Goal: Information Seeking & Learning: Learn about a topic

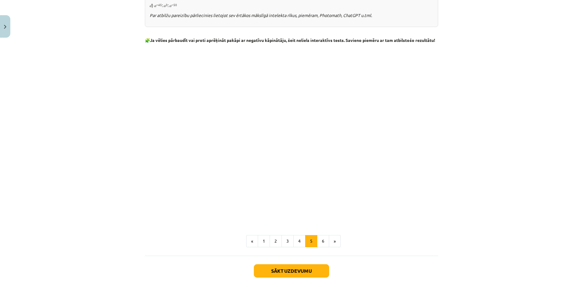
scroll to position [625, 0]
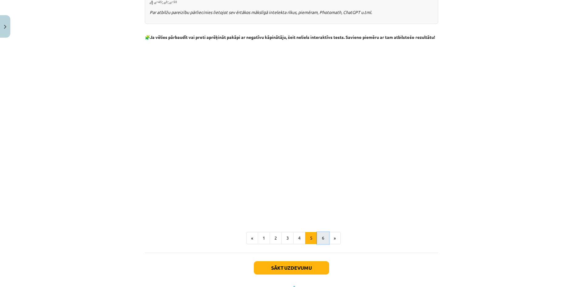
click at [319, 239] on button "6" at bounding box center [323, 238] width 12 height 12
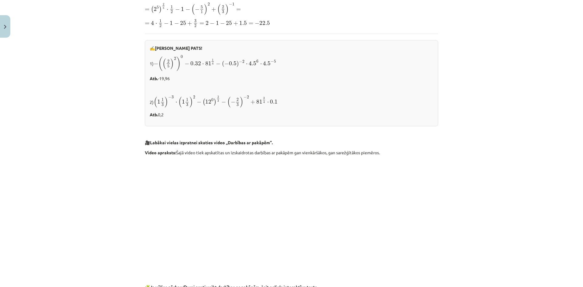
scroll to position [109, 0]
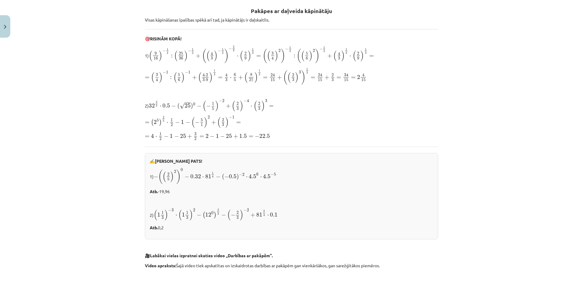
drag, startPoint x: 219, startPoint y: 8, endPoint x: 207, endPoint y: 4, distance: 12.6
drag, startPoint x: 207, startPoint y: 4, endPoint x: 117, endPoint y: 33, distance: 94.8
click at [115, 31] on div "Mācību tēma: Matemātikas i - 12. klases 1. ieskaites mācību materiāls (ab) #2 📝…" at bounding box center [291, 143] width 583 height 287
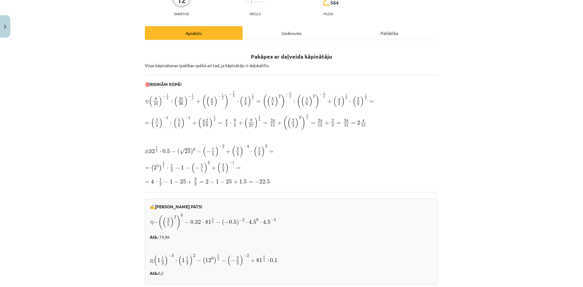
scroll to position [0, 0]
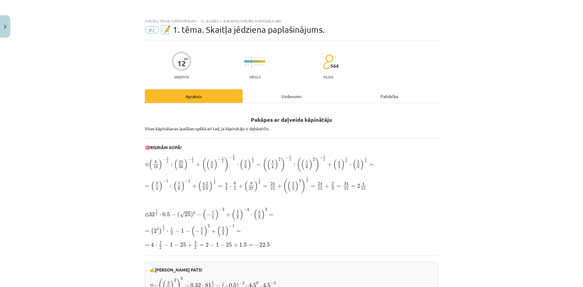
click at [379, 98] on div "Palīdzība" at bounding box center [389, 96] width 98 height 14
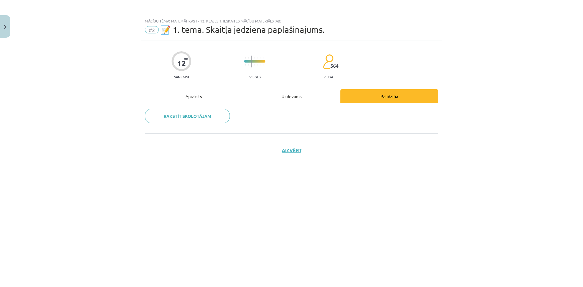
click at [289, 101] on div "Uzdevums" at bounding box center [291, 96] width 98 height 14
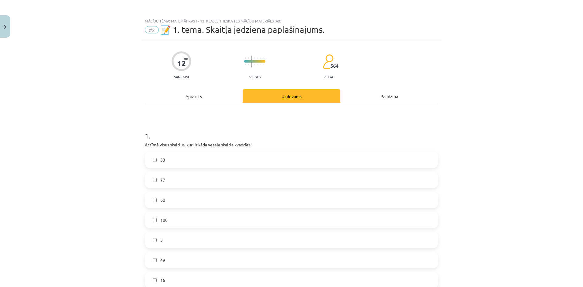
click at [204, 92] on div "Apraksts" at bounding box center [194, 96] width 98 height 14
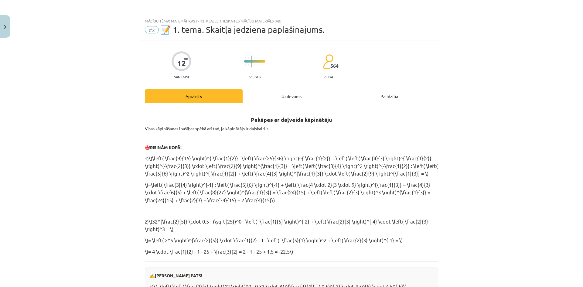
scroll to position [15, 0]
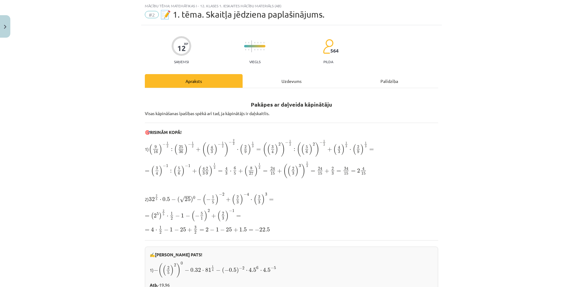
click at [278, 81] on div "Uzdevums" at bounding box center [291, 81] width 98 height 14
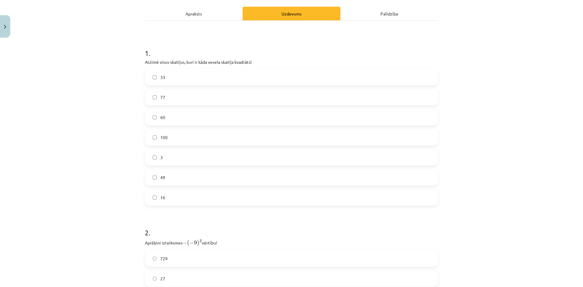
scroll to position [0, 0]
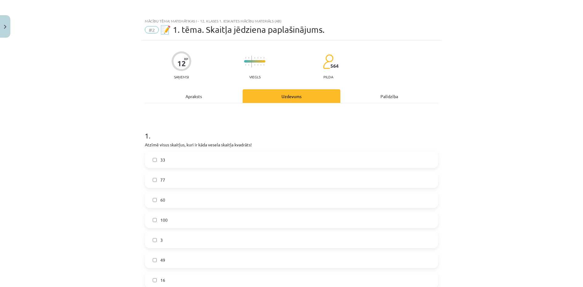
click at [208, 93] on div "Apraksts" at bounding box center [194, 96] width 98 height 14
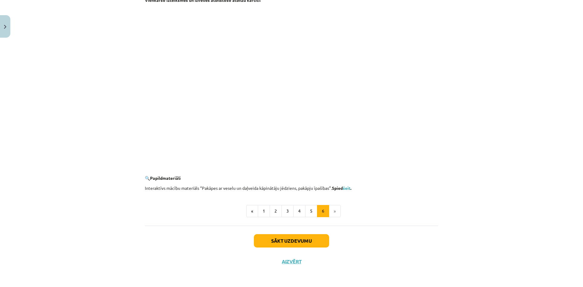
scroll to position [458, 0]
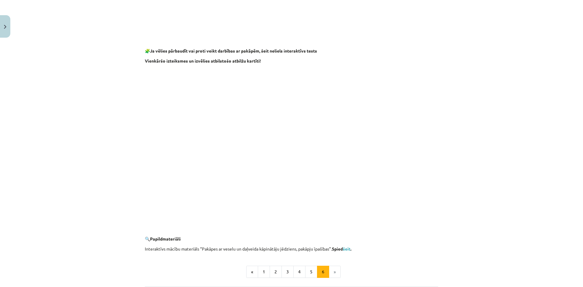
click at [332, 271] on li "»" at bounding box center [335, 272] width 12 height 12
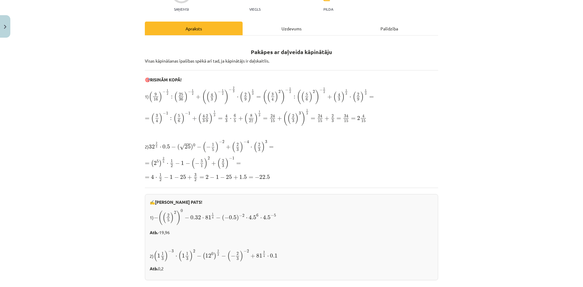
scroll to position [0, 0]
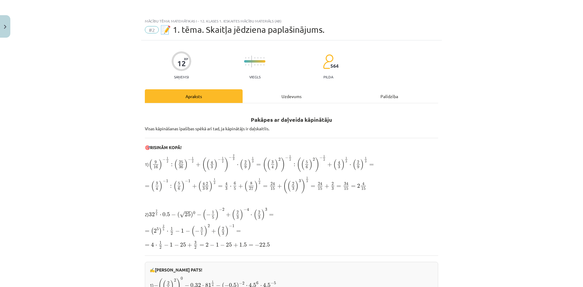
click at [290, 95] on div "Uzdevums" at bounding box center [291, 96] width 98 height 14
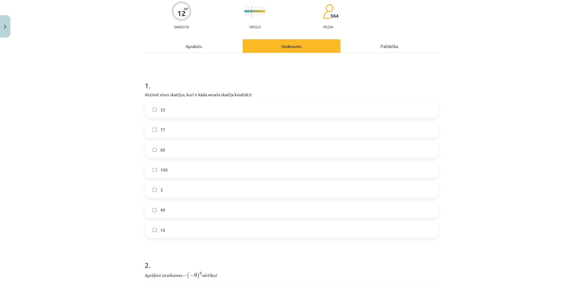
scroll to position [61, 0]
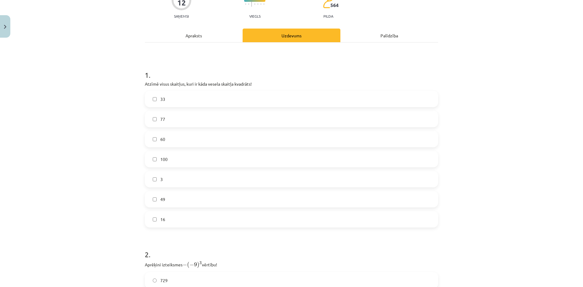
click at [168, 160] on label "100" at bounding box center [291, 158] width 292 height 15
click at [166, 203] on label "49" at bounding box center [291, 199] width 292 height 15
click at [161, 220] on span "16" at bounding box center [162, 219] width 5 height 6
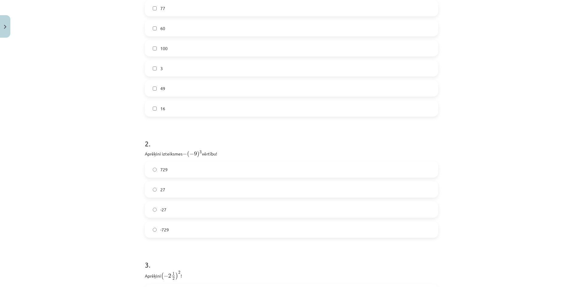
scroll to position [182, 0]
click at [158, 219] on label "-729" at bounding box center [291, 218] width 292 height 15
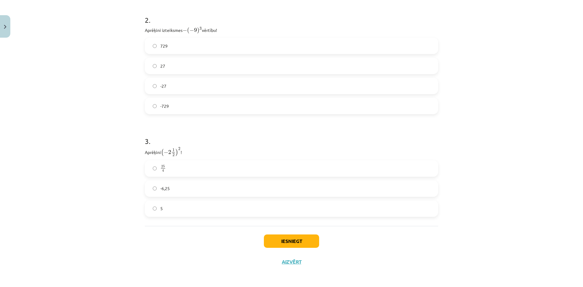
click at [166, 170] on label "25 4 25 4" at bounding box center [291, 168] width 292 height 15
click at [280, 244] on button "Iesniegt" at bounding box center [291, 240] width 55 height 13
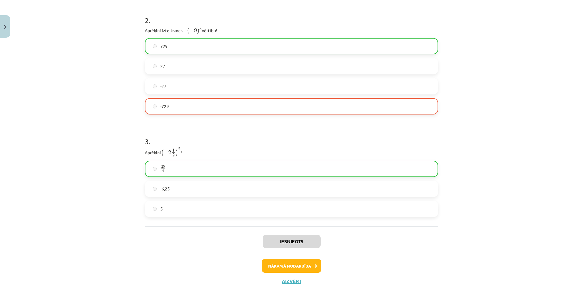
scroll to position [314, 0]
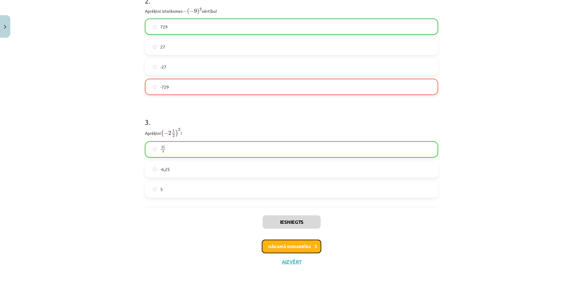
click at [290, 249] on button "Nākamā nodarbība" at bounding box center [291, 246] width 59 height 14
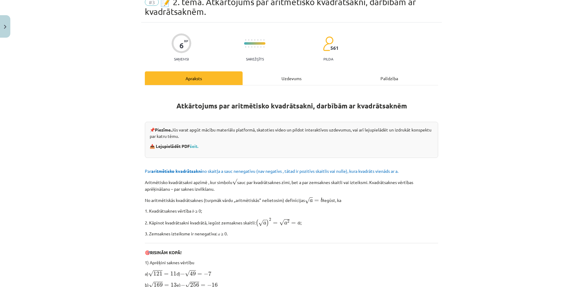
scroll to position [0, 0]
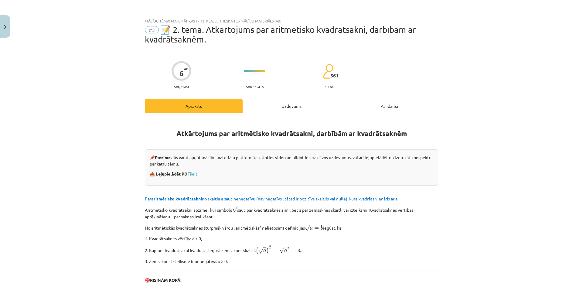
click at [267, 106] on div "Uzdevums" at bounding box center [291, 106] width 98 height 14
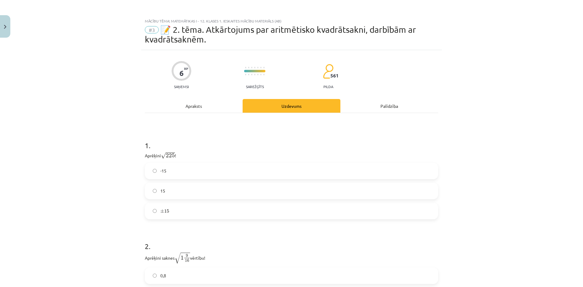
click at [212, 106] on div "Apraksts" at bounding box center [194, 106] width 98 height 14
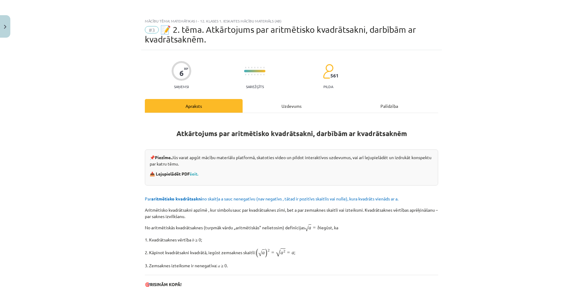
scroll to position [15, 0]
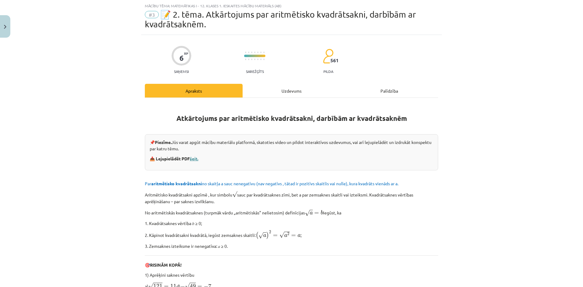
click at [195, 157] on link "šeit." at bounding box center [194, 158] width 8 height 5
click at [293, 94] on div "Uzdevums" at bounding box center [291, 91] width 98 height 14
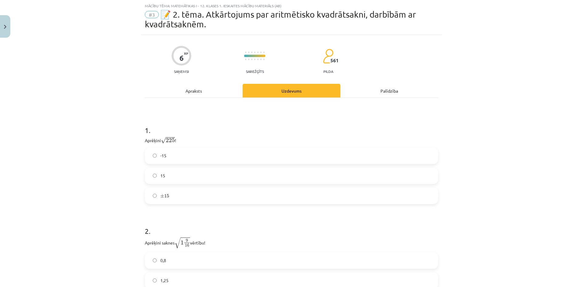
scroll to position [46, 0]
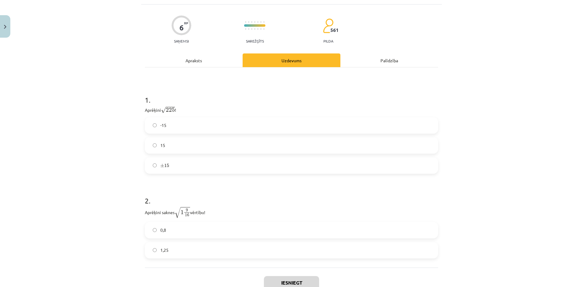
click at [153, 151] on label "15" at bounding box center [291, 145] width 292 height 15
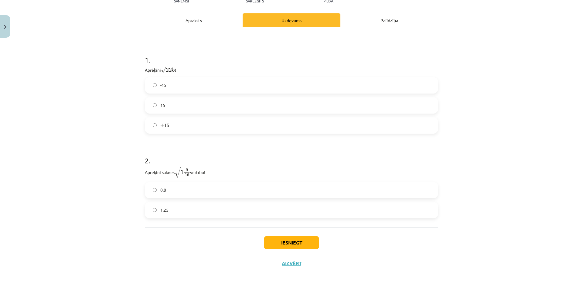
scroll to position [87, 0]
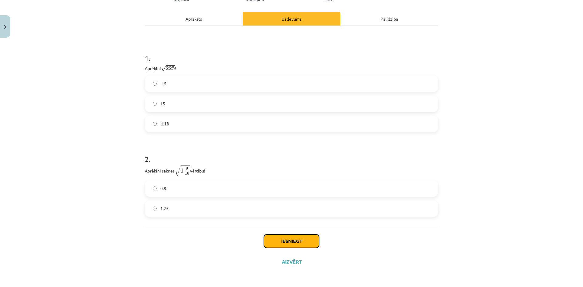
click at [279, 240] on button "Iesniegt" at bounding box center [291, 240] width 55 height 13
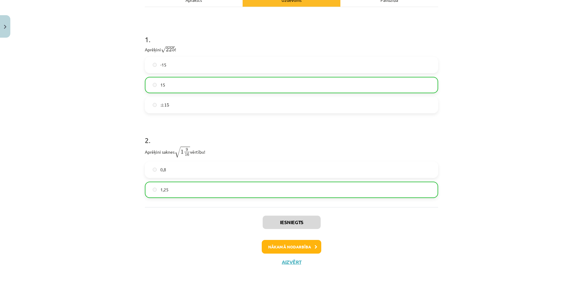
scroll to position [107, 0]
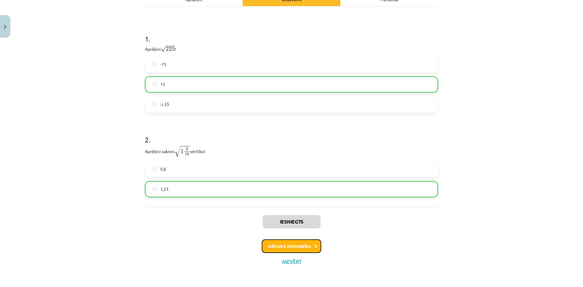
click at [296, 243] on button "Nākamā nodarbība" at bounding box center [291, 246] width 59 height 14
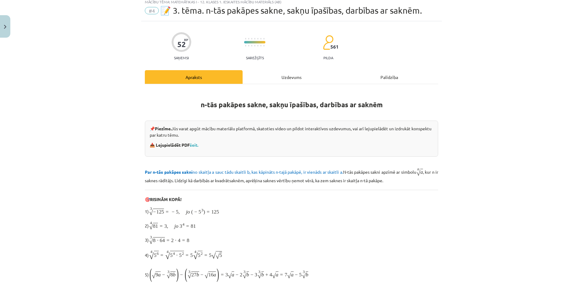
scroll to position [15, 0]
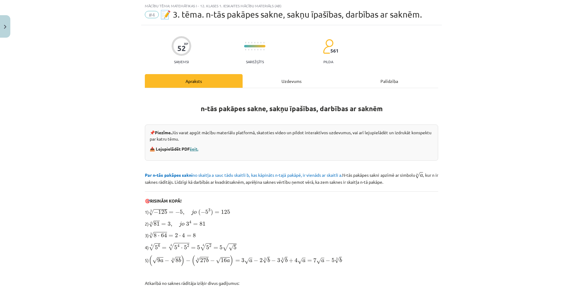
click at [192, 149] on link "šeit." at bounding box center [194, 148] width 8 height 5
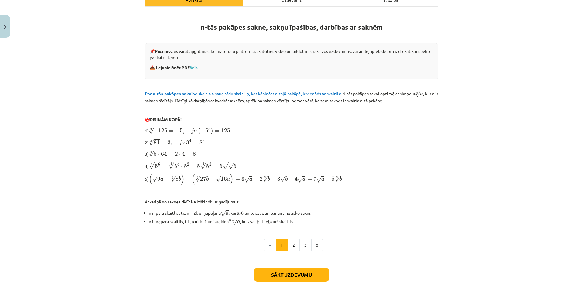
scroll to position [38, 0]
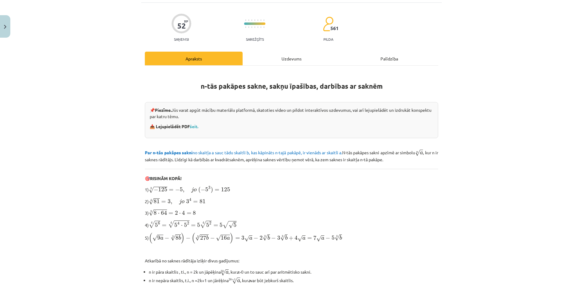
click at [288, 60] on div "Uzdevums" at bounding box center [291, 59] width 98 height 14
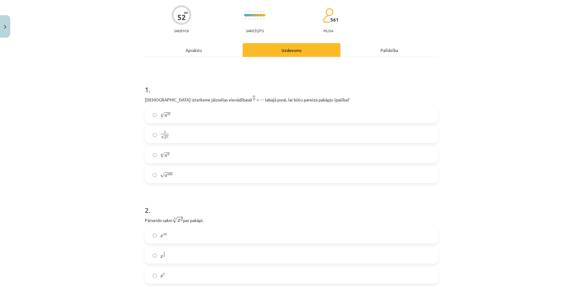
scroll to position [46, 0]
click at [168, 120] on label "n √ a m a m n" at bounding box center [291, 115] width 292 height 15
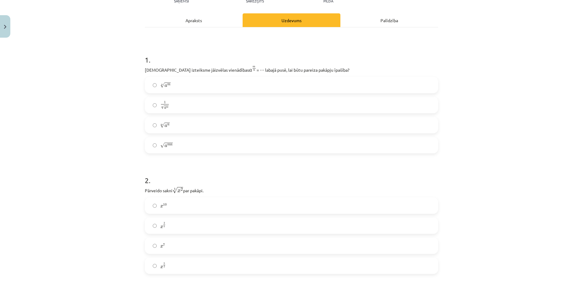
scroll to position [137, 0]
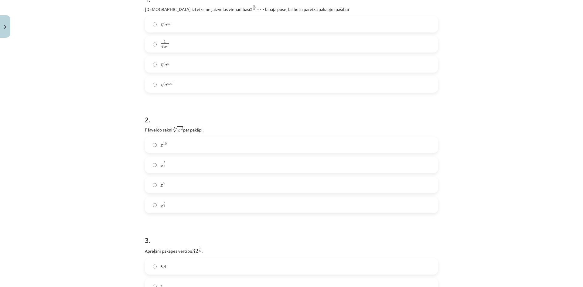
click at [160, 168] on span "x 2 5 x 2 5" at bounding box center [162, 164] width 5 height 7
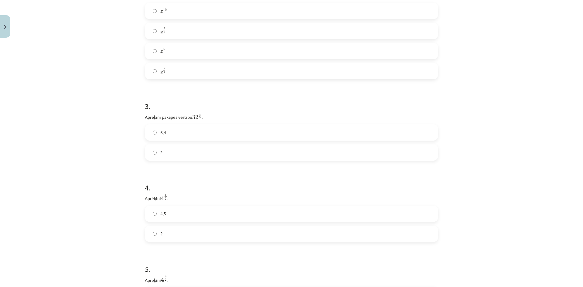
scroll to position [273, 0]
click at [181, 148] on label "2" at bounding box center [291, 149] width 292 height 15
drag, startPoint x: 217, startPoint y: 173, endPoint x: 187, endPoint y: 172, distance: 30.4
click at [181, 170] on label "2" at bounding box center [291, 170] width 292 height 15
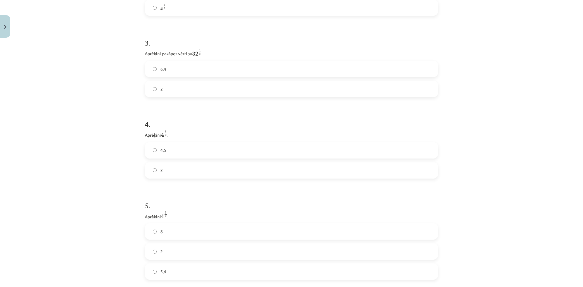
scroll to position [395, 0]
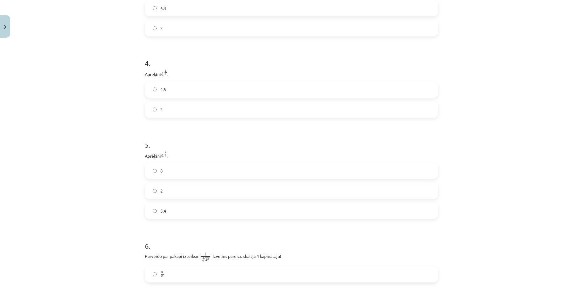
drag, startPoint x: 172, startPoint y: 173, endPoint x: 178, endPoint y: 190, distance: 17.9
click at [172, 174] on label "8" at bounding box center [291, 170] width 292 height 15
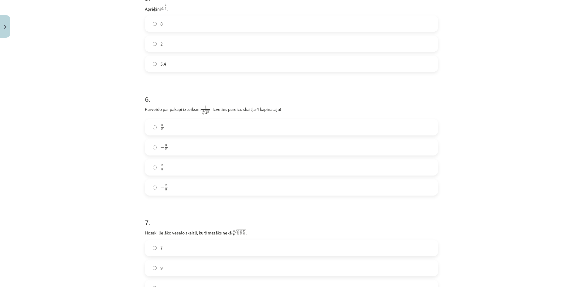
scroll to position [577, 0]
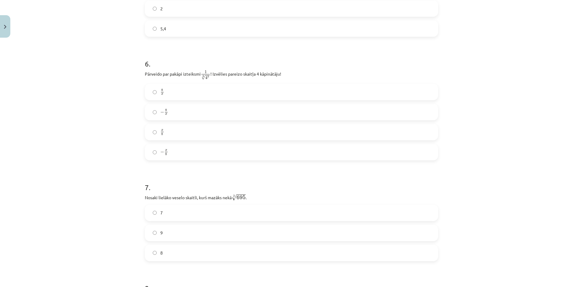
click at [161, 131] on span "x" at bounding box center [162, 130] width 2 height 2
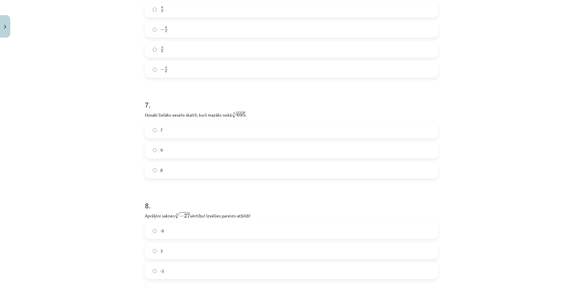
scroll to position [668, 0]
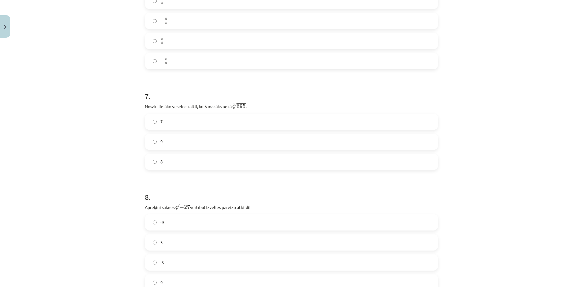
drag, startPoint x: 154, startPoint y: 144, endPoint x: 160, endPoint y: 146, distance: 5.7
click at [155, 144] on label "9" at bounding box center [291, 141] width 292 height 15
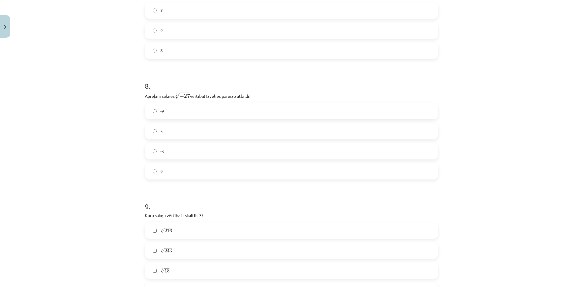
scroll to position [819, 0]
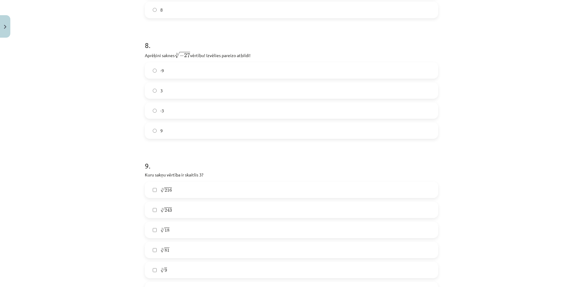
click at [169, 116] on label "-3" at bounding box center [291, 110] width 292 height 15
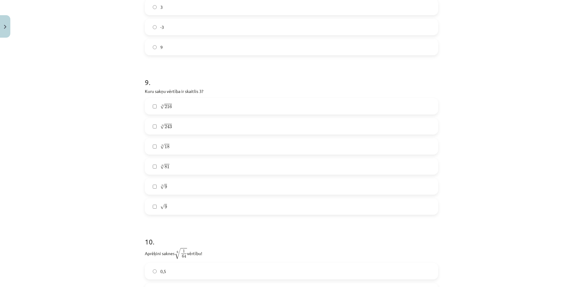
scroll to position [910, 0]
click at [185, 127] on div "5 √ 216 216 5 5 √ 243 243 5 3 √ 18 18 3 4 √ 81 81 4 3 √ 9 9 3 √ 9 9" at bounding box center [291, 148] width 293 height 117
click at [183, 121] on label "5 √ 243 243 5" at bounding box center [291, 118] width 292 height 15
click at [165, 161] on span "81" at bounding box center [166, 159] width 5 height 4
click at [160, 198] on span "√" at bounding box center [162, 198] width 4 height 5
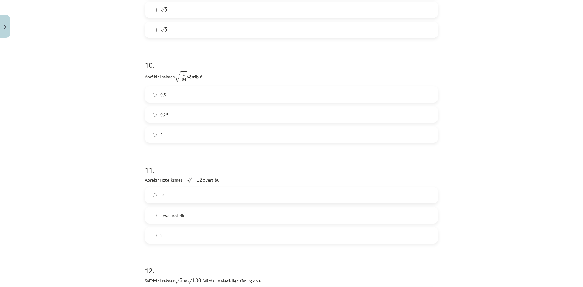
scroll to position [1049, 0]
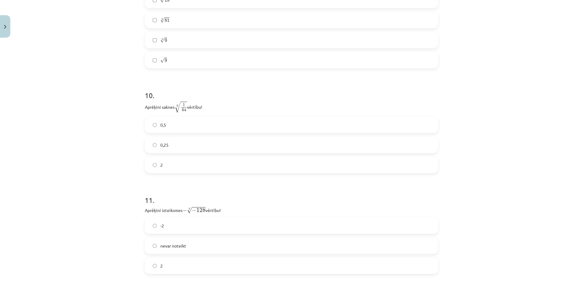
click at [175, 129] on label "0,5" at bounding box center [291, 124] width 292 height 15
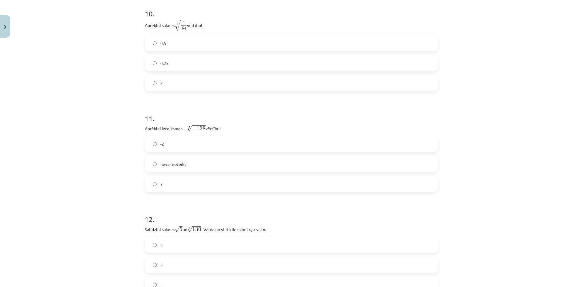
scroll to position [1140, 0]
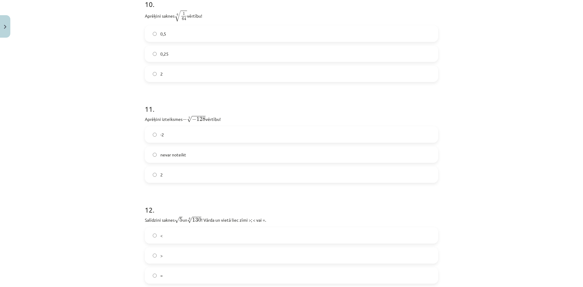
click at [163, 170] on label "2" at bounding box center [291, 174] width 292 height 15
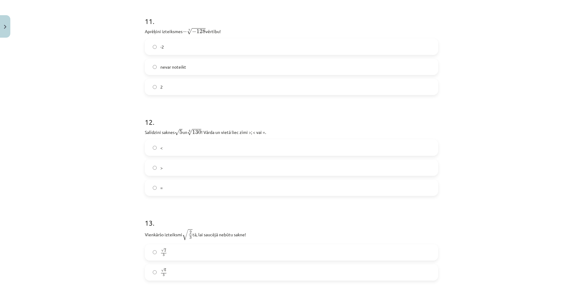
scroll to position [1231, 0]
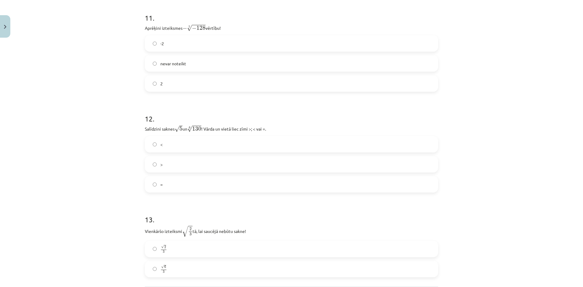
click at [156, 146] on label "<" at bounding box center [291, 144] width 292 height 15
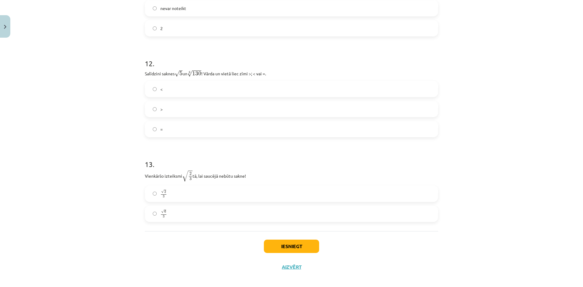
scroll to position [1292, 0]
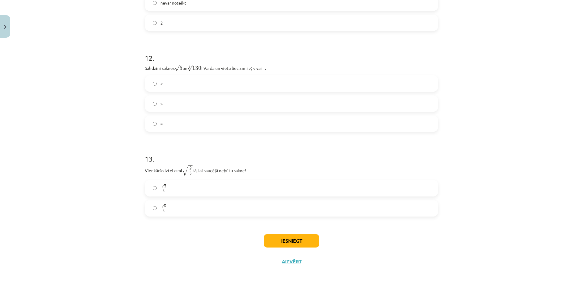
click at [164, 206] on span "6" at bounding box center [165, 206] width 2 height 3
click at [281, 238] on button "Iesniegt" at bounding box center [291, 240] width 55 height 13
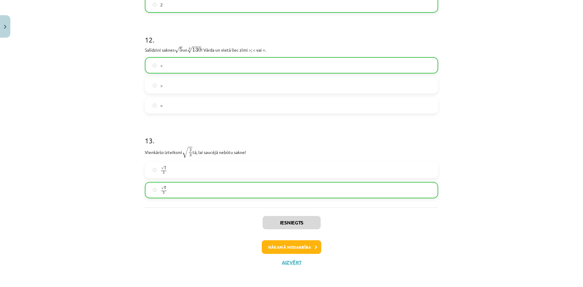
scroll to position [1311, 0]
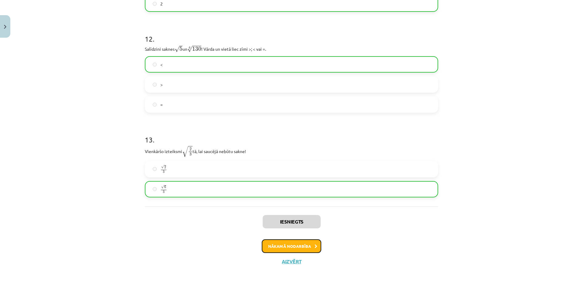
drag, startPoint x: 281, startPoint y: 246, endPoint x: 282, endPoint y: 243, distance: 3.2
click at [281, 246] on button "Nākamā nodarbība" at bounding box center [291, 246] width 59 height 14
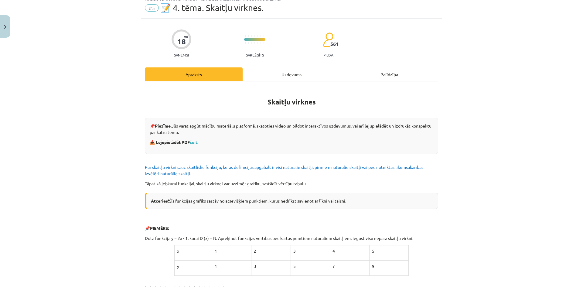
scroll to position [15, 0]
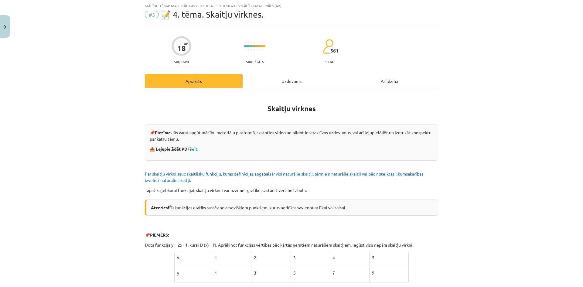
click at [193, 149] on link "šeit." at bounding box center [194, 148] width 8 height 5
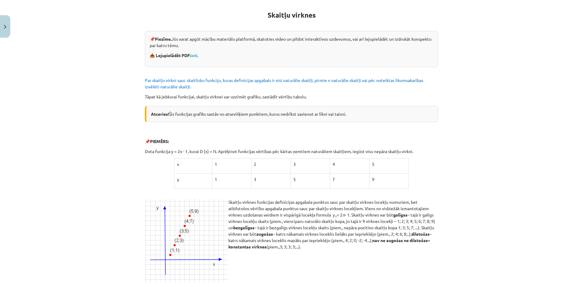
scroll to position [0, 0]
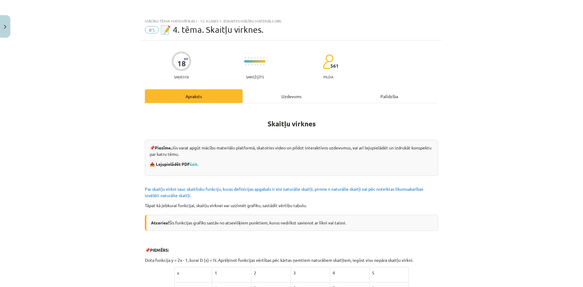
click at [286, 101] on div "Uzdevums" at bounding box center [291, 96] width 98 height 14
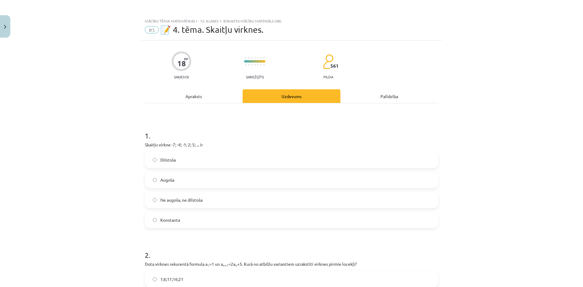
scroll to position [15, 0]
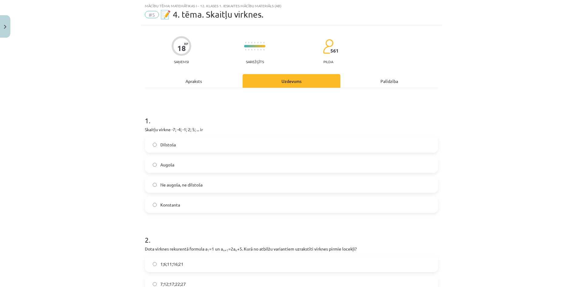
click at [174, 188] on span "Ne augoša, ne dilstoša" at bounding box center [181, 184] width 42 height 6
click at [164, 205] on span "Konstanta" at bounding box center [170, 205] width 20 height 6
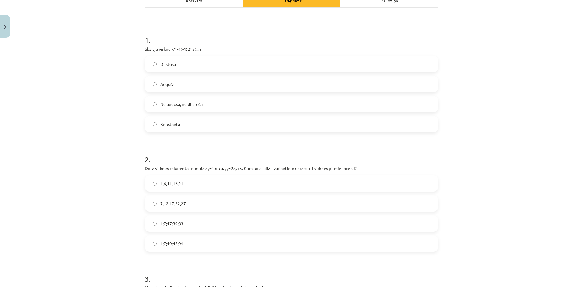
scroll to position [106, 0]
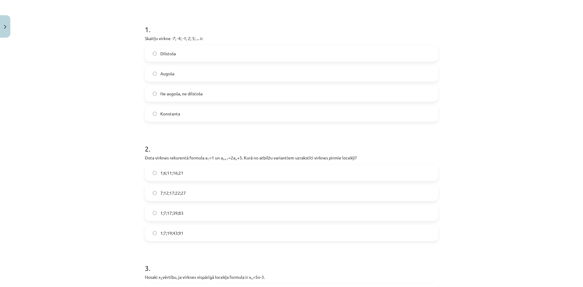
click at [171, 210] on span "1;7;17;39;83" at bounding box center [171, 213] width 23 height 6
click at [160, 232] on span "1;7;19;43;91" at bounding box center [171, 233] width 23 height 6
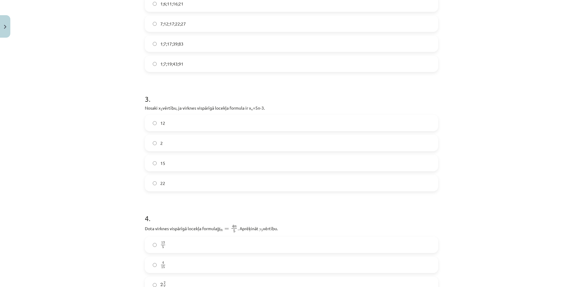
scroll to position [276, 0]
click at [171, 124] on label "12" at bounding box center [291, 121] width 292 height 15
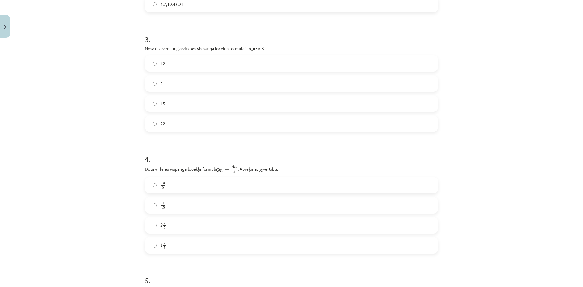
scroll to position [368, 0]
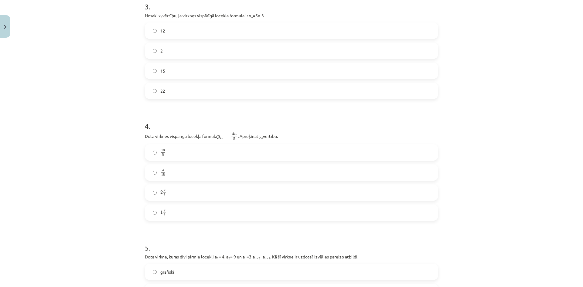
click at [165, 189] on label "2 2 5 2 2 5" at bounding box center [291, 192] width 292 height 15
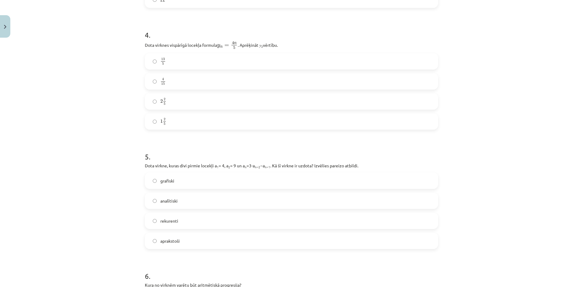
scroll to position [519, 0]
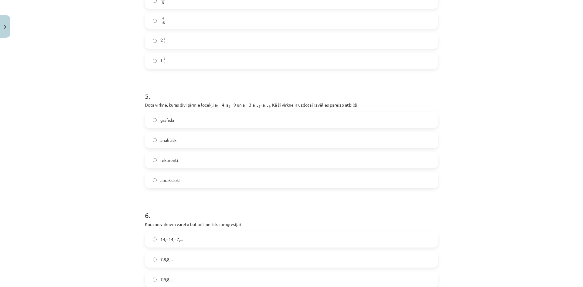
drag, startPoint x: 291, startPoint y: 97, endPoint x: 86, endPoint y: 128, distance: 207.5
click at [86, 128] on div "Mācību tēma: Matemātikas i - 12. klases 1. ieskaites mācību materiāls (ab) #5 📝…" at bounding box center [291, 143] width 583 height 287
drag, startPoint x: 178, startPoint y: 121, endPoint x: 177, endPoint y: 125, distance: 4.0
click at [178, 121] on label "grafiski" at bounding box center [291, 119] width 292 height 15
click at [173, 162] on span "rekurenti" at bounding box center [169, 160] width 18 height 6
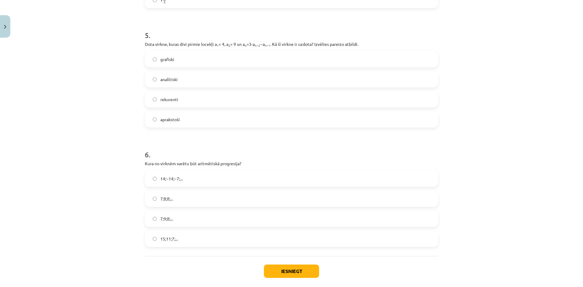
scroll to position [610, 0]
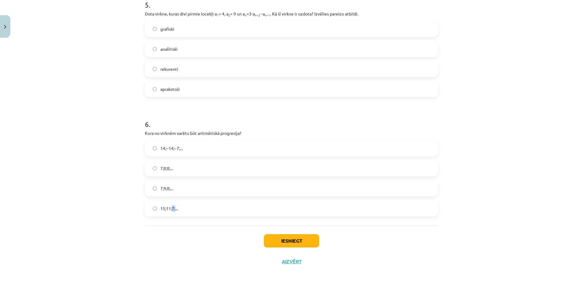
drag, startPoint x: 173, startPoint y: 205, endPoint x: 170, endPoint y: 207, distance: 4.0
click at [170, 207] on span "15;11;7;..." at bounding box center [169, 208] width 18 height 6
click at [164, 186] on span "7;9;8;..." at bounding box center [166, 188] width 13 height 6
click at [291, 236] on button "Iesniegt" at bounding box center [291, 240] width 55 height 13
drag, startPoint x: 290, startPoint y: 11, endPoint x: 297, endPoint y: -5, distance: 17.9
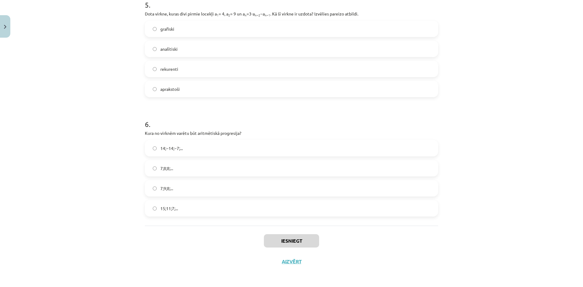
drag, startPoint x: 297, startPoint y: -5, endPoint x: 80, endPoint y: 155, distance: 269.3
click at [80, 155] on div "Mācību tēma: Matemātikas i - 12. klases 1. ieskaites mācību materiāls (ab) #5 📝…" at bounding box center [291, 143] width 583 height 287
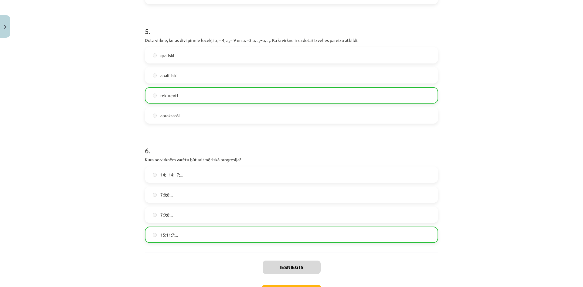
scroll to position [629, 0]
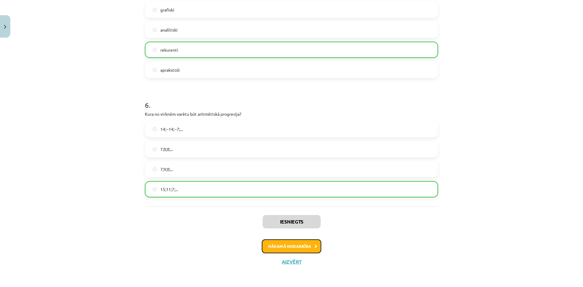
click at [303, 249] on button "Nākamā nodarbība" at bounding box center [291, 246] width 59 height 14
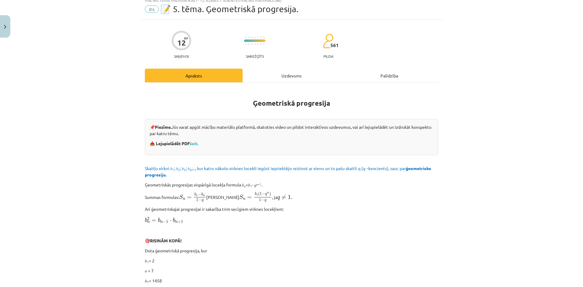
scroll to position [15, 0]
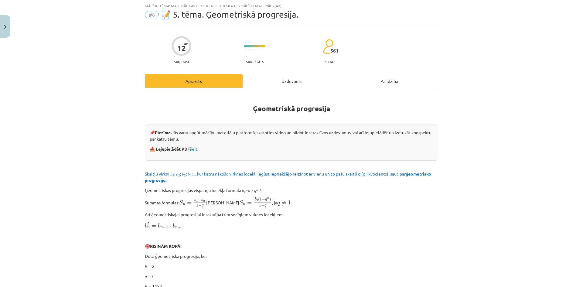
click at [196, 148] on link "šeit." at bounding box center [194, 148] width 8 height 5
click at [300, 80] on div "Uzdevums" at bounding box center [291, 81] width 98 height 14
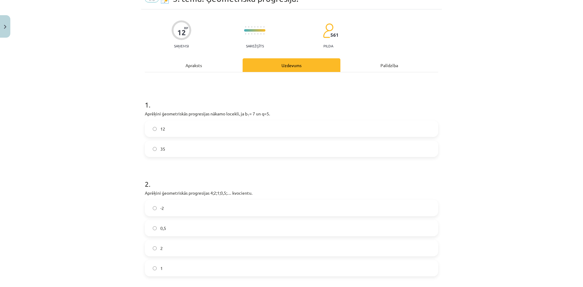
scroll to position [46, 0]
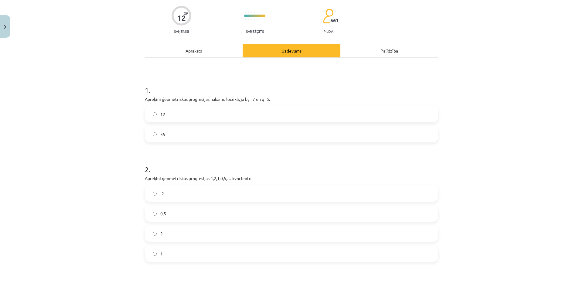
drag, startPoint x: 160, startPoint y: 195, endPoint x: 161, endPoint y: 191, distance: 4.0
click at [160, 194] on span "-2" at bounding box center [162, 193] width 4 height 6
click at [161, 117] on span "12" at bounding box center [162, 114] width 5 height 6
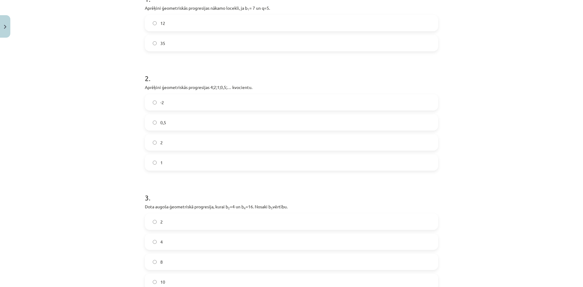
scroll to position [210, 0]
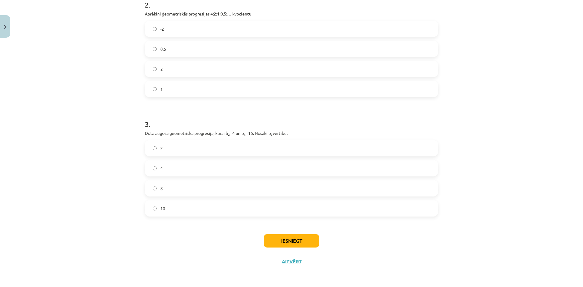
click at [159, 204] on label "10" at bounding box center [291, 208] width 292 height 15
click at [296, 242] on button "Iesniegt" at bounding box center [291, 240] width 55 height 13
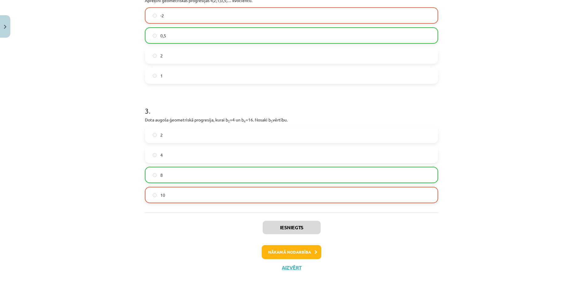
scroll to position [229, 0]
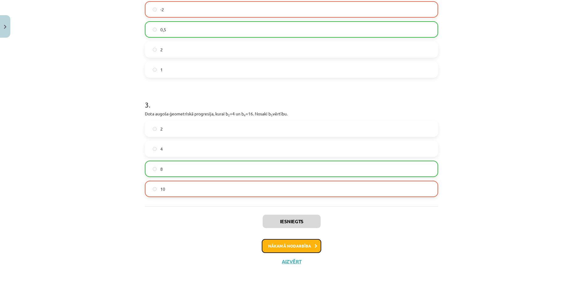
click at [290, 243] on button "Nākamā nodarbība" at bounding box center [291, 246] width 59 height 14
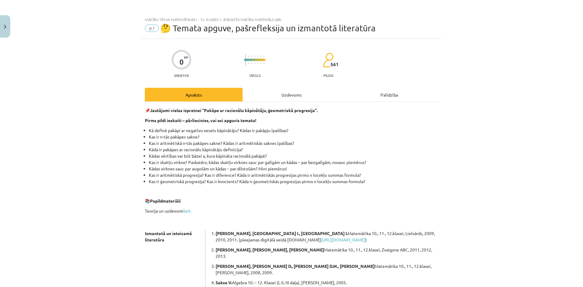
scroll to position [0, 0]
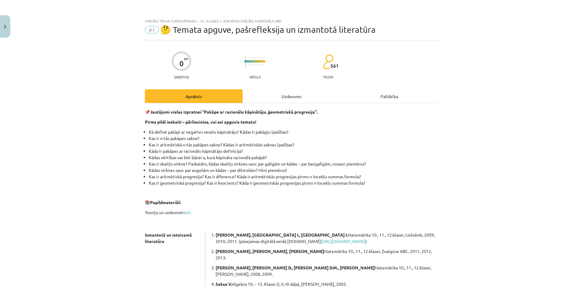
click at [270, 93] on div "Uzdevums" at bounding box center [291, 96] width 98 height 14
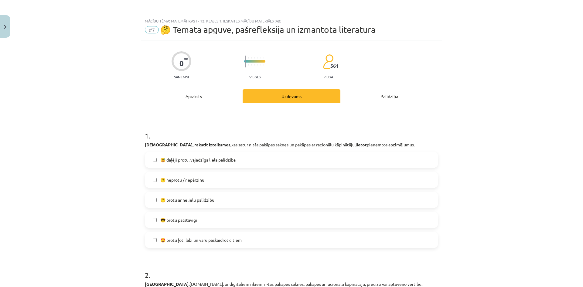
click at [170, 215] on label "😎 protu patstāvīgi" at bounding box center [291, 219] width 292 height 15
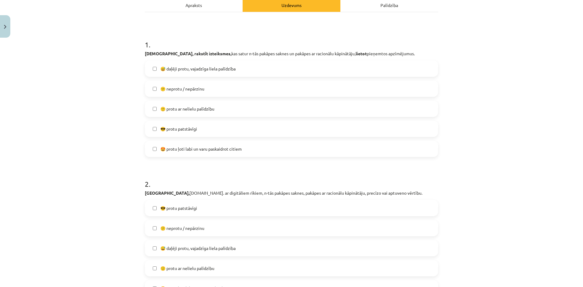
scroll to position [121, 0]
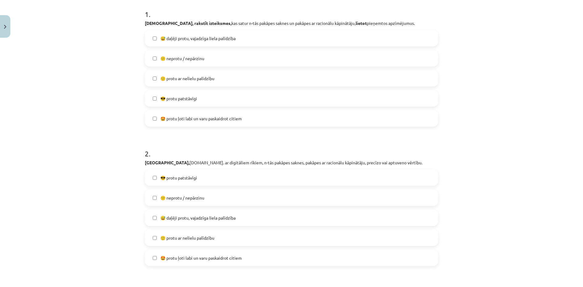
click at [175, 219] on span "😅 daļēji protu, vajadzīga liela palīdzība" at bounding box center [197, 218] width 75 height 6
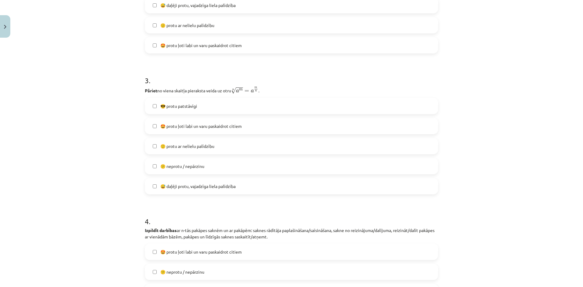
scroll to position [303, 0]
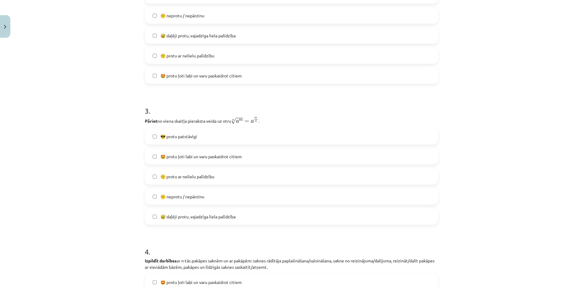
click at [200, 178] on span "🙂 protu ar nelielu palīdzību" at bounding box center [187, 176] width 54 height 6
click at [180, 139] on span "😎 protu patstāvīgi" at bounding box center [178, 136] width 37 height 6
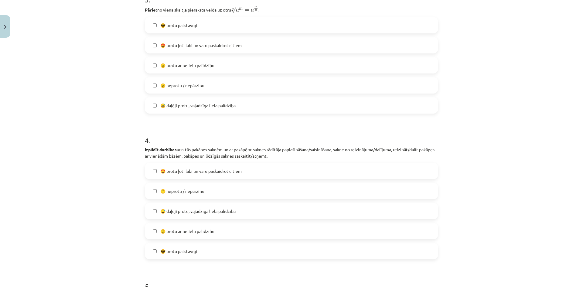
scroll to position [425, 0]
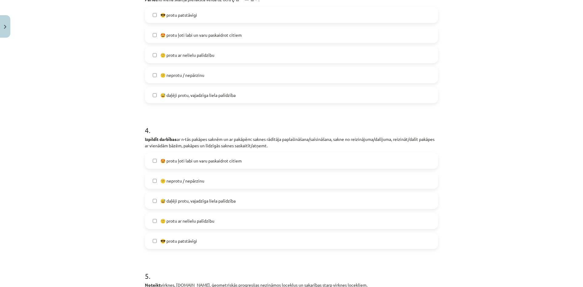
click at [174, 222] on span "🙂 protu ar nelielu palīdzību" at bounding box center [187, 221] width 54 height 6
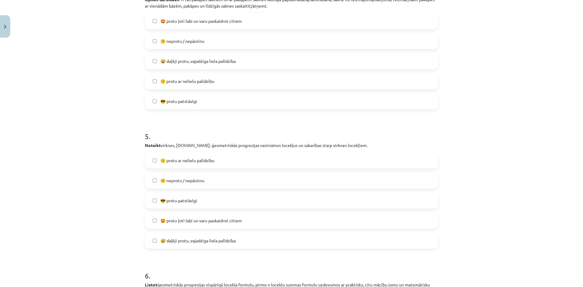
scroll to position [577, 0]
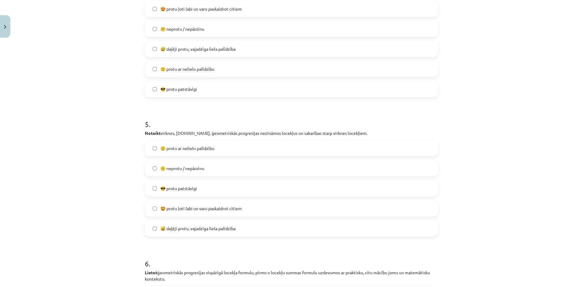
click at [197, 93] on label "😎 protu patstāvīgi" at bounding box center [291, 88] width 292 height 15
click at [206, 224] on label "😅 daļēji protu, vajadzīga liela palīdzība" at bounding box center [291, 228] width 292 height 15
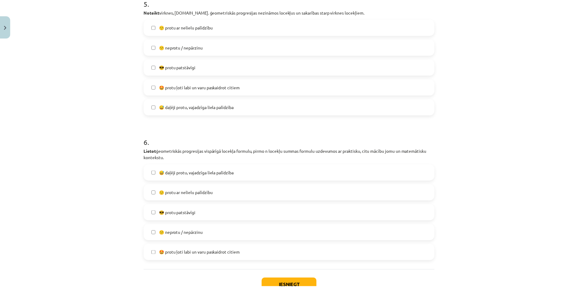
scroll to position [742, 0]
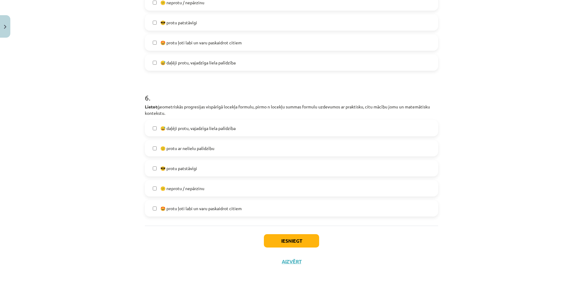
click at [208, 145] on span "🙂 protu ar nelielu palīdzību" at bounding box center [187, 148] width 54 height 6
click at [283, 238] on button "Iesniegt" at bounding box center [291, 240] width 55 height 13
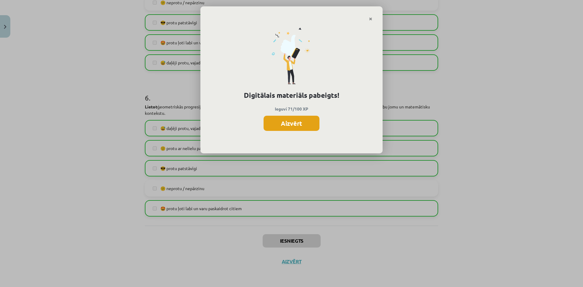
click at [284, 126] on button "Aizvērt" at bounding box center [291, 123] width 56 height 15
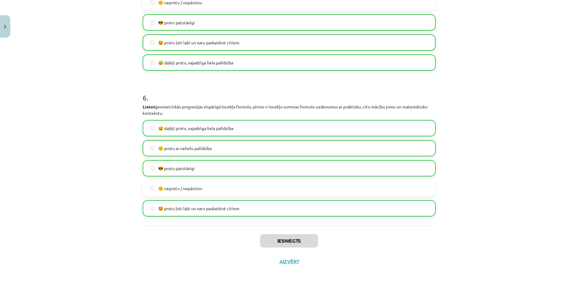
scroll to position [161, 0]
drag, startPoint x: 281, startPoint y: 264, endPoint x: 282, endPoint y: 261, distance: 3.1
click at [281, 263] on button "Aizvērt" at bounding box center [289, 261] width 23 height 6
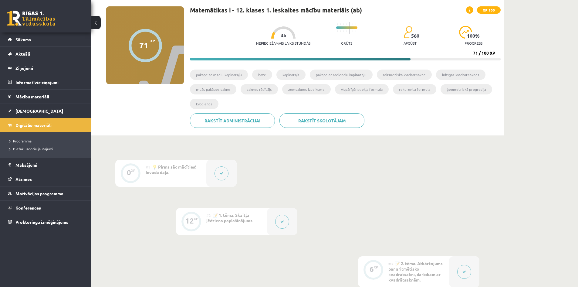
scroll to position [0, 0]
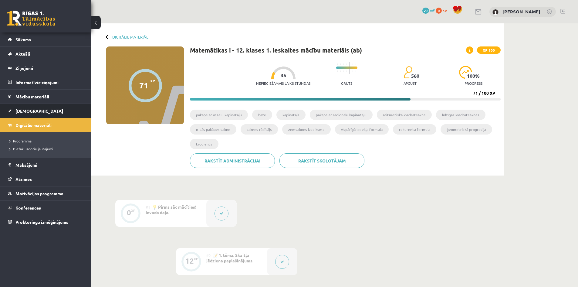
click at [79, 114] on link "[DEMOGRAPHIC_DATA]" at bounding box center [46, 111] width 76 height 14
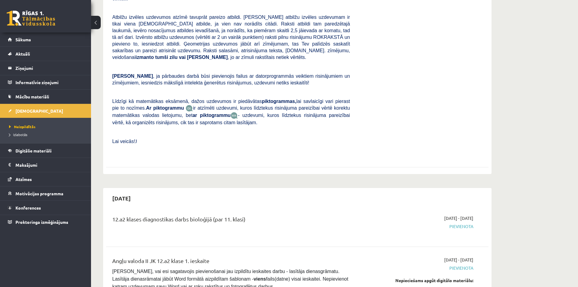
scroll to position [182, 0]
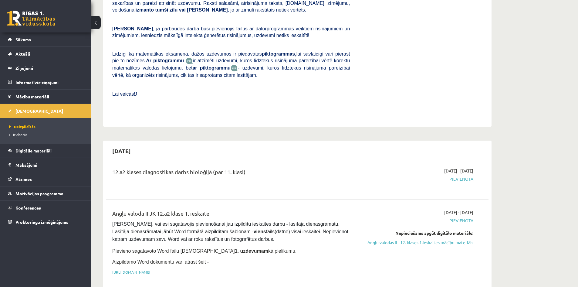
drag, startPoint x: 315, startPoint y: 114, endPoint x: 406, endPoint y: 12, distance: 136.0
click at [406, 12] on div "[DATE] - [DATE] [GEOGRAPHIC_DATA] Pildīt ieskaiti" at bounding box center [416, 7] width 124 height 205
click at [38, 38] on link "Sākums" at bounding box center [46, 39] width 76 height 14
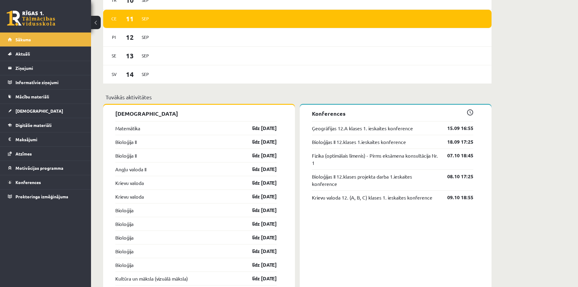
scroll to position [455, 0]
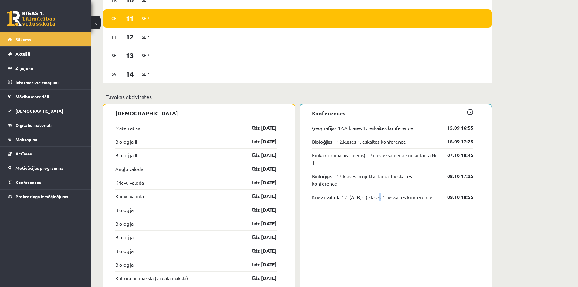
drag, startPoint x: 363, startPoint y: 132, endPoint x: 381, endPoint y: 216, distance: 86.4
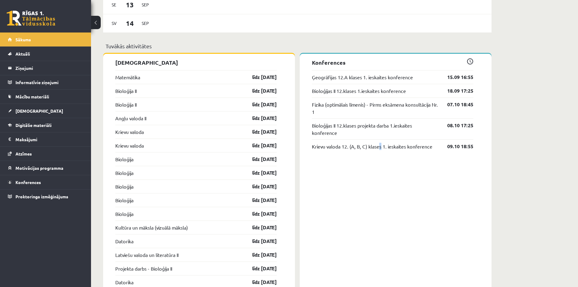
scroll to position [516, 0]
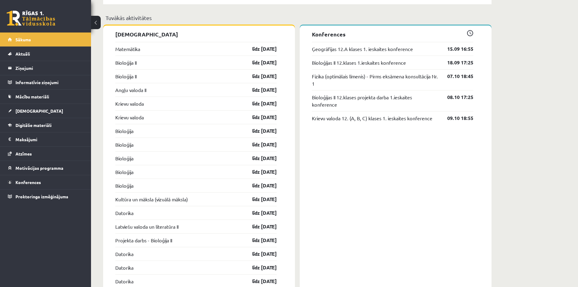
scroll to position [471, 0]
